Goal: Find specific page/section: Find specific page/section

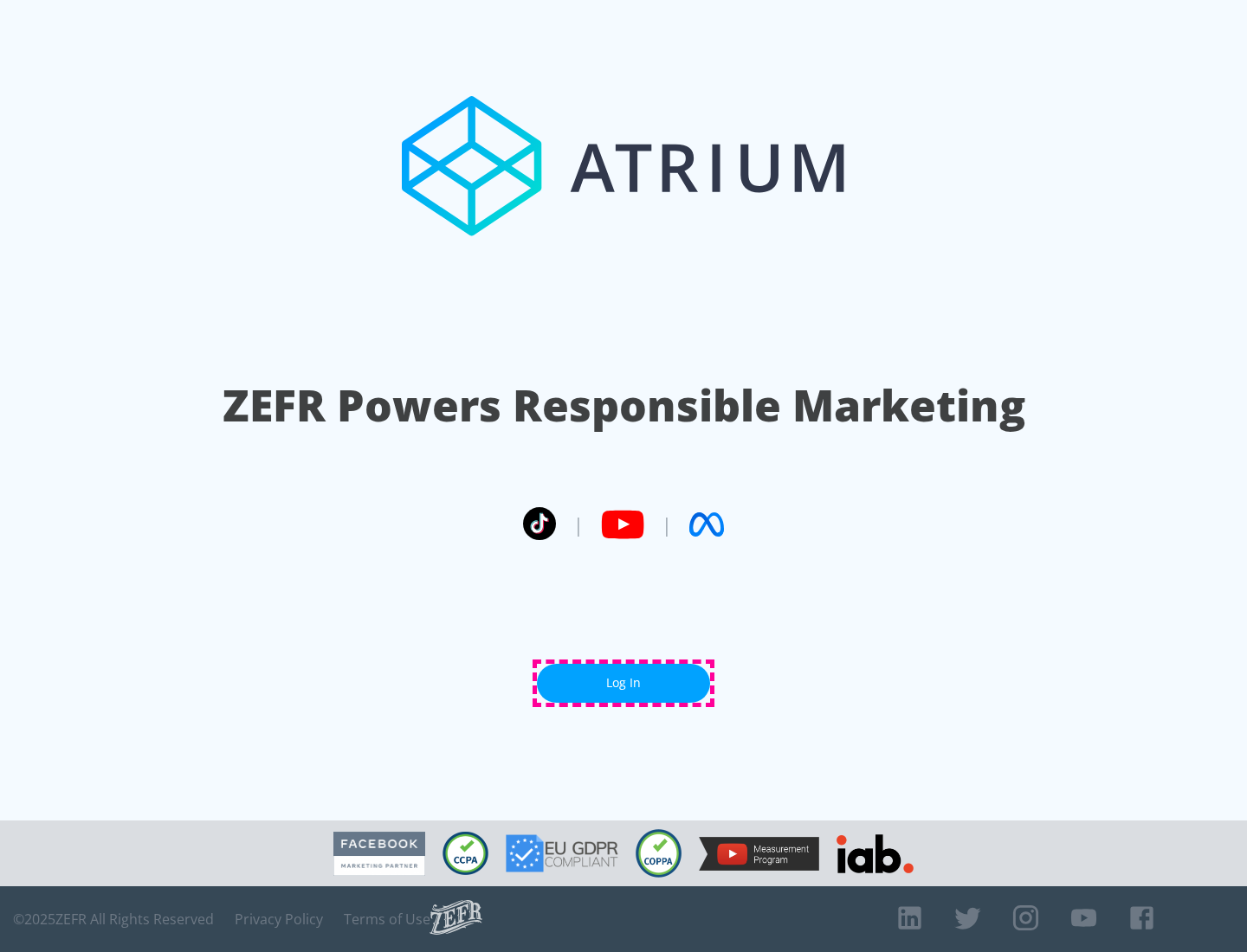
click at [624, 682] on link "Log In" at bounding box center [624, 683] width 173 height 39
